Goal: Use online tool/utility: Utilize a website feature to perform a specific function

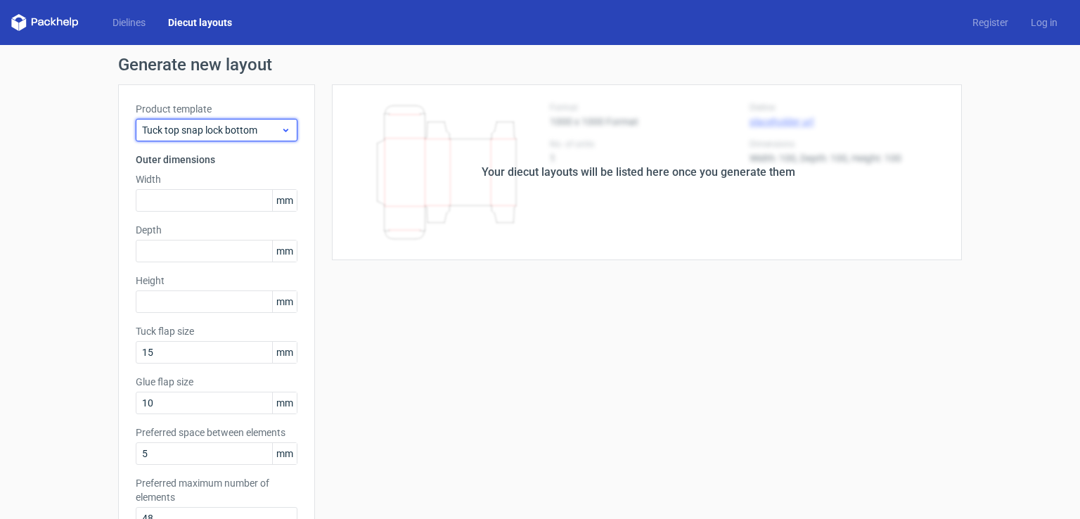
click at [263, 123] on span "Tuck top snap lock bottom" at bounding box center [211, 130] width 139 height 14
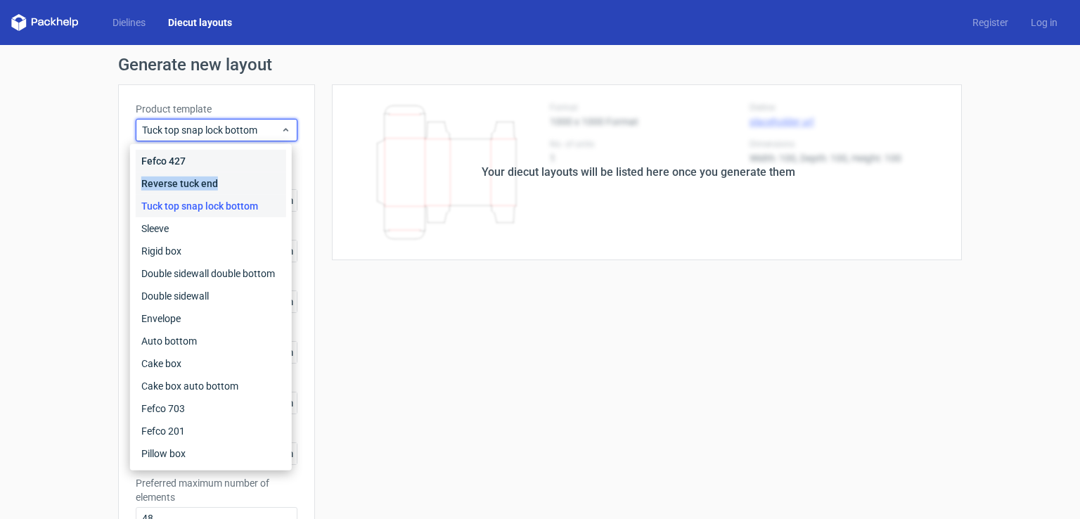
drag, startPoint x: 229, startPoint y: 183, endPoint x: 238, endPoint y: 158, distance: 26.0
click at [238, 158] on div "Fefco 427 Reverse tuck end Tuck top snap lock bottom Sleeve Rigid box Double si…" at bounding box center [211, 307] width 151 height 315
click at [238, 158] on div "Fefco 427" at bounding box center [211, 161] width 151 height 23
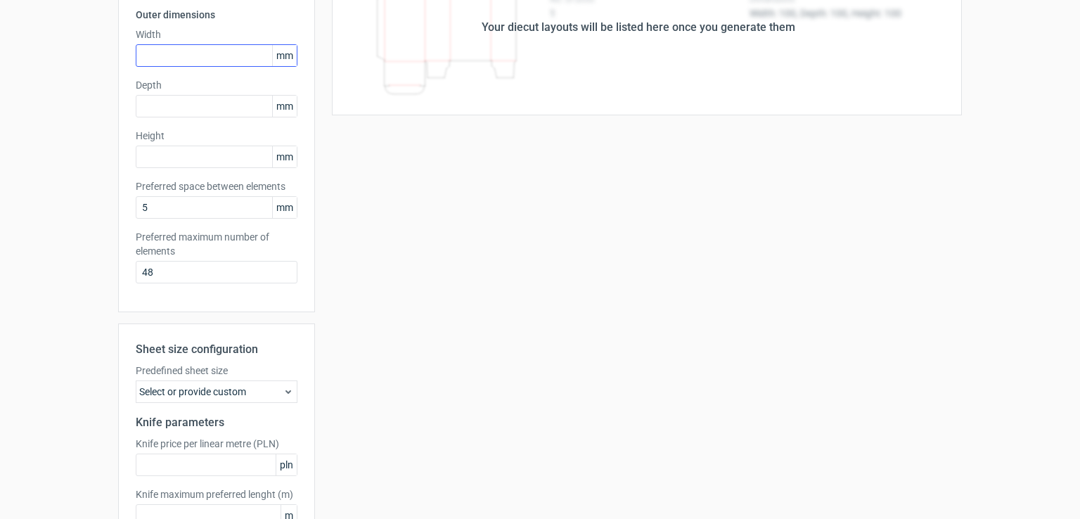
scroll to position [143, 0]
click at [184, 60] on input "text" at bounding box center [217, 57] width 162 height 23
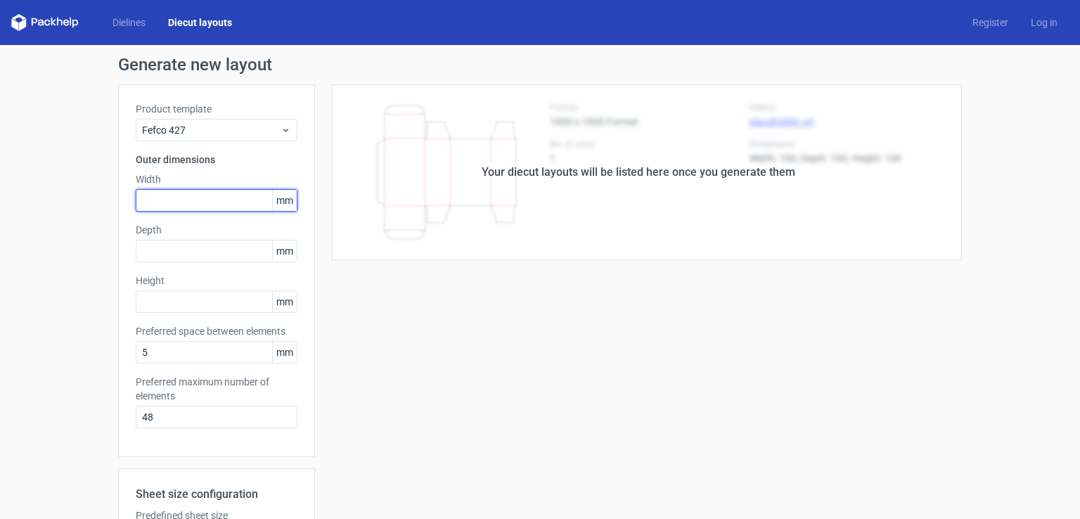
scroll to position [0, 0]
type input "143"
type input "227"
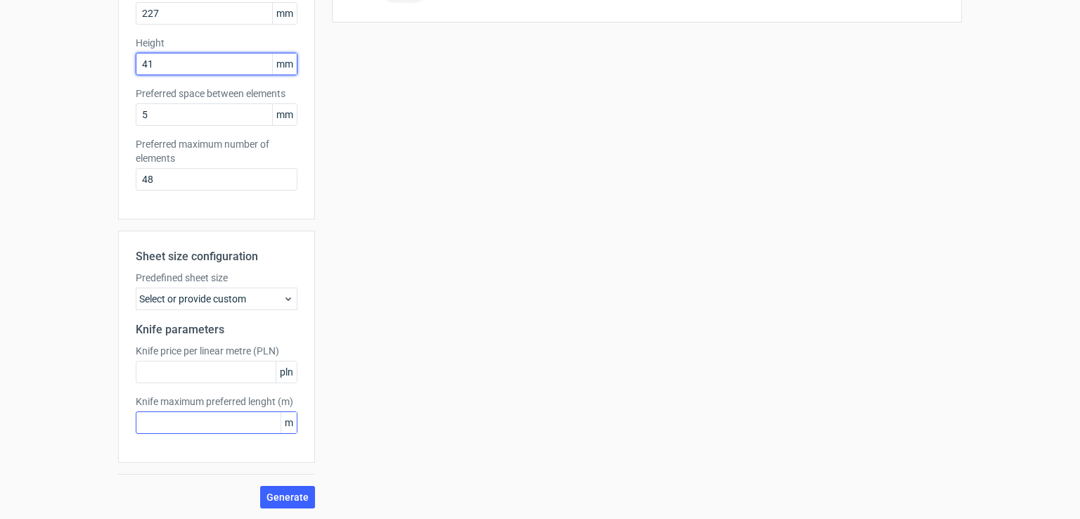
scroll to position [237, 0]
type input "41"
click at [279, 489] on button "Generate" at bounding box center [287, 498] width 55 height 23
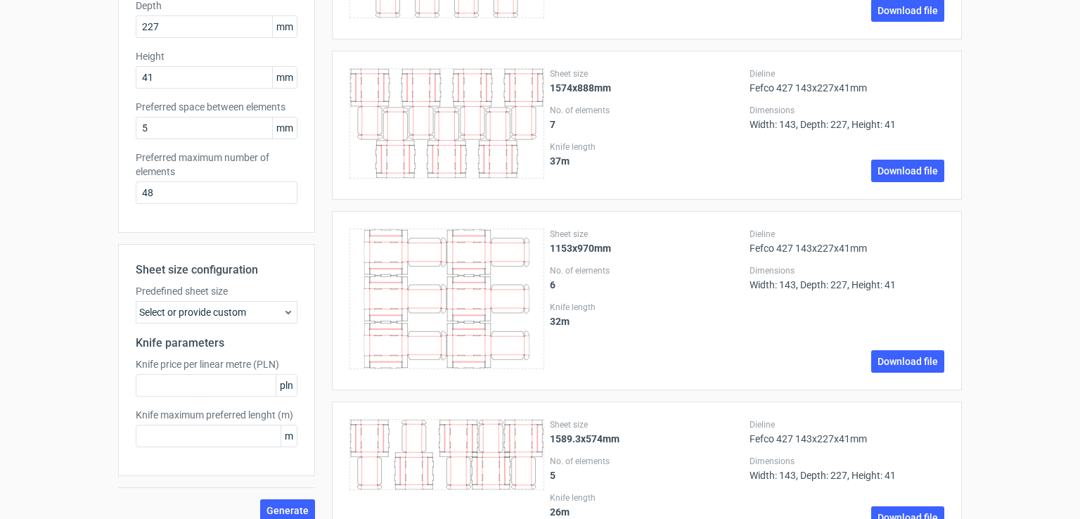
scroll to position [0, 0]
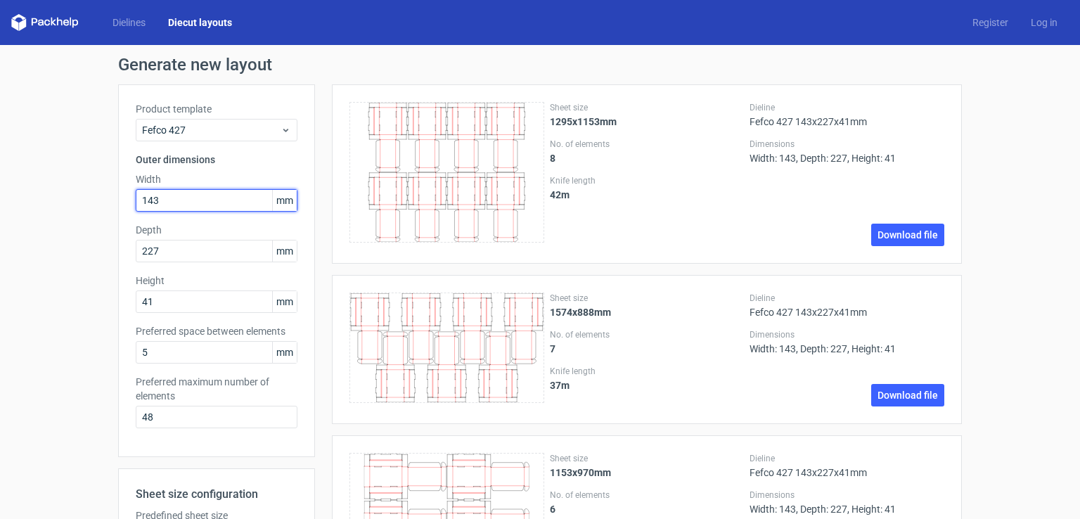
drag, startPoint x: 171, startPoint y: 203, endPoint x: 22, endPoint y: 194, distance: 149.4
type input "227"
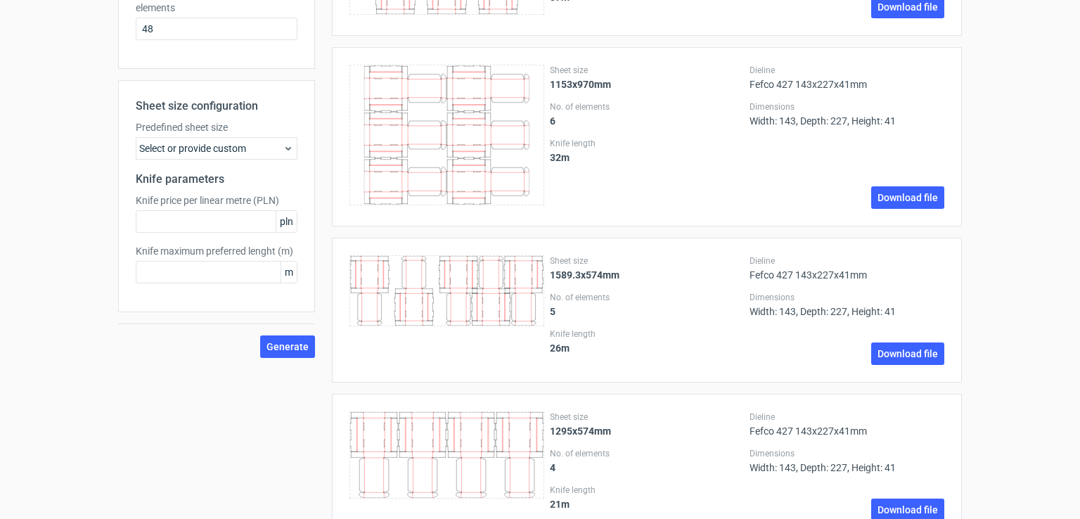
scroll to position [435, 0]
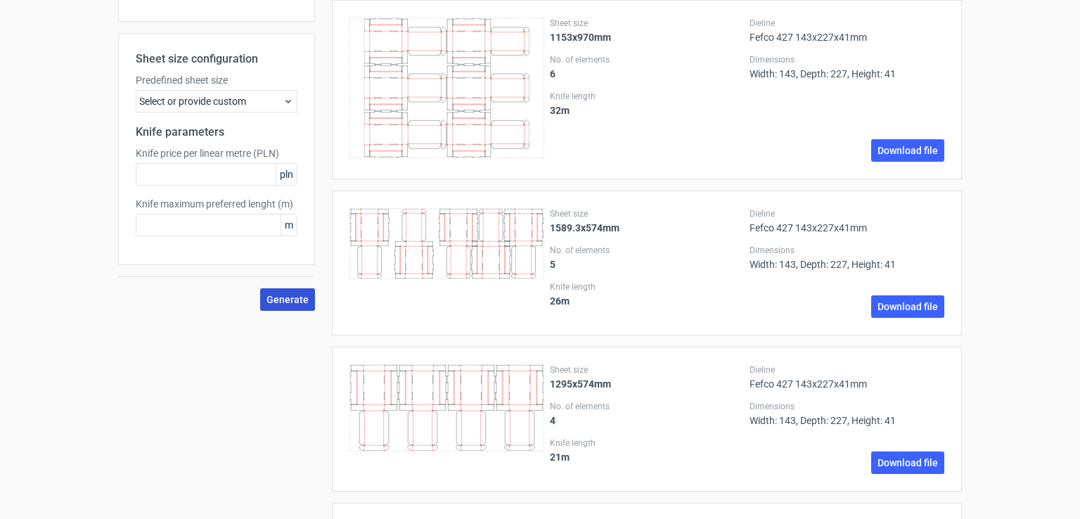
type input "143"
click at [284, 298] on span "Generate" at bounding box center [288, 300] width 42 height 10
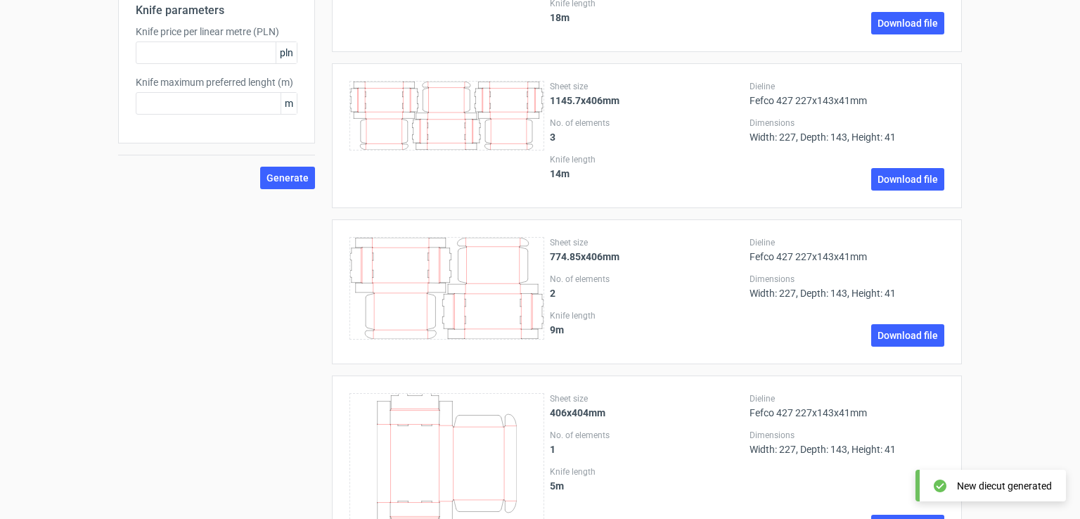
scroll to position [613, 0]
